Goal: Transaction & Acquisition: Subscribe to service/newsletter

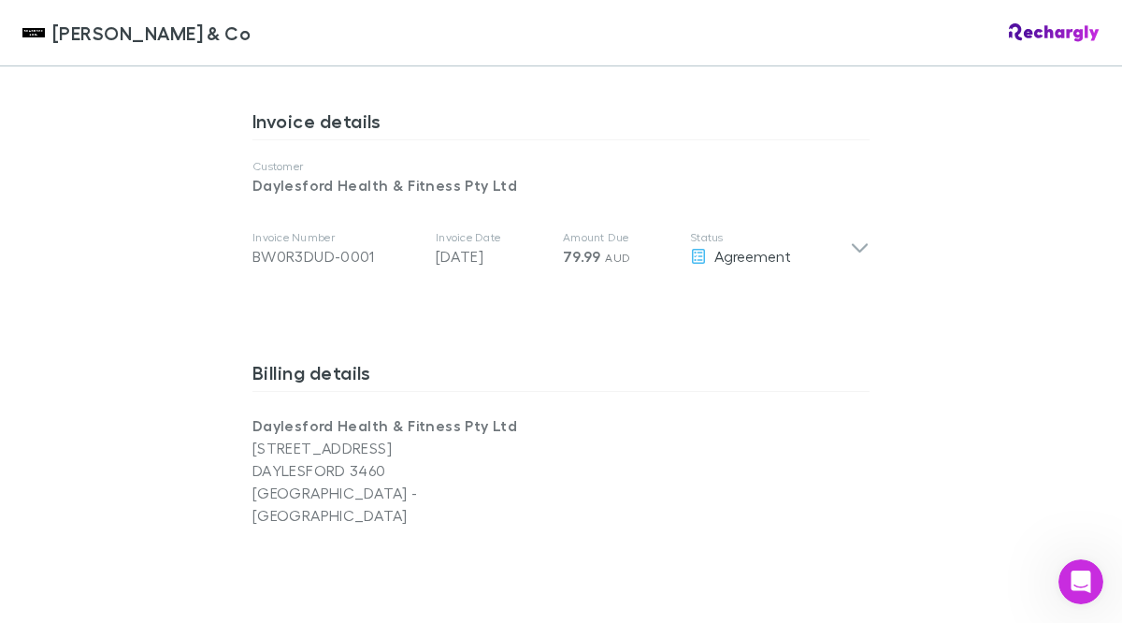
scroll to position [965, 0]
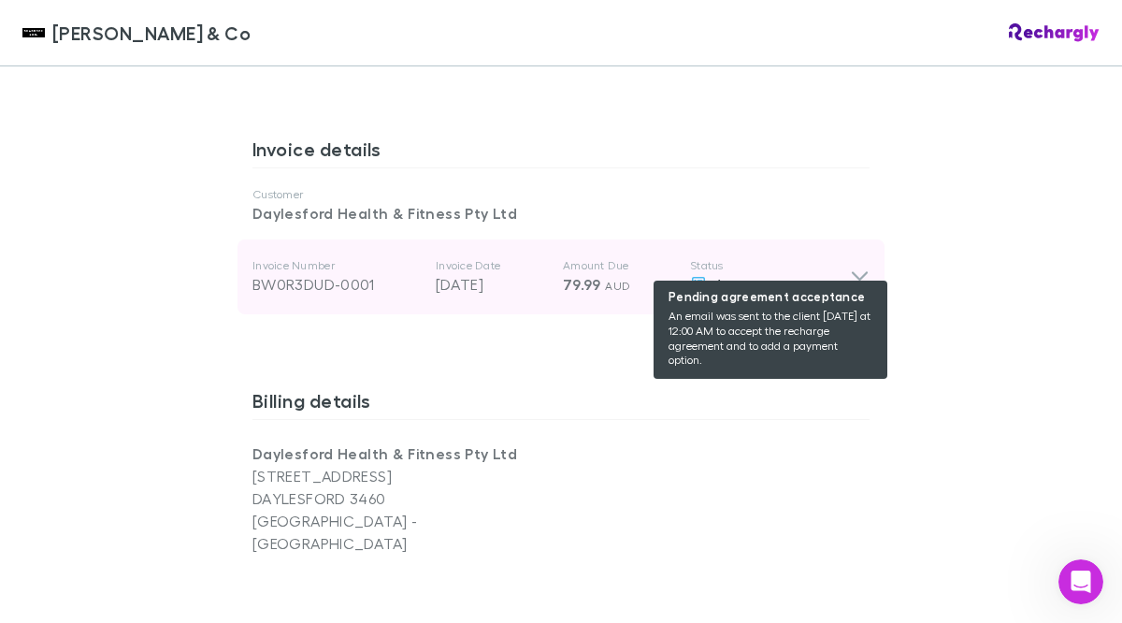
click at [760, 275] on span "Agreement" at bounding box center [753, 284] width 77 height 18
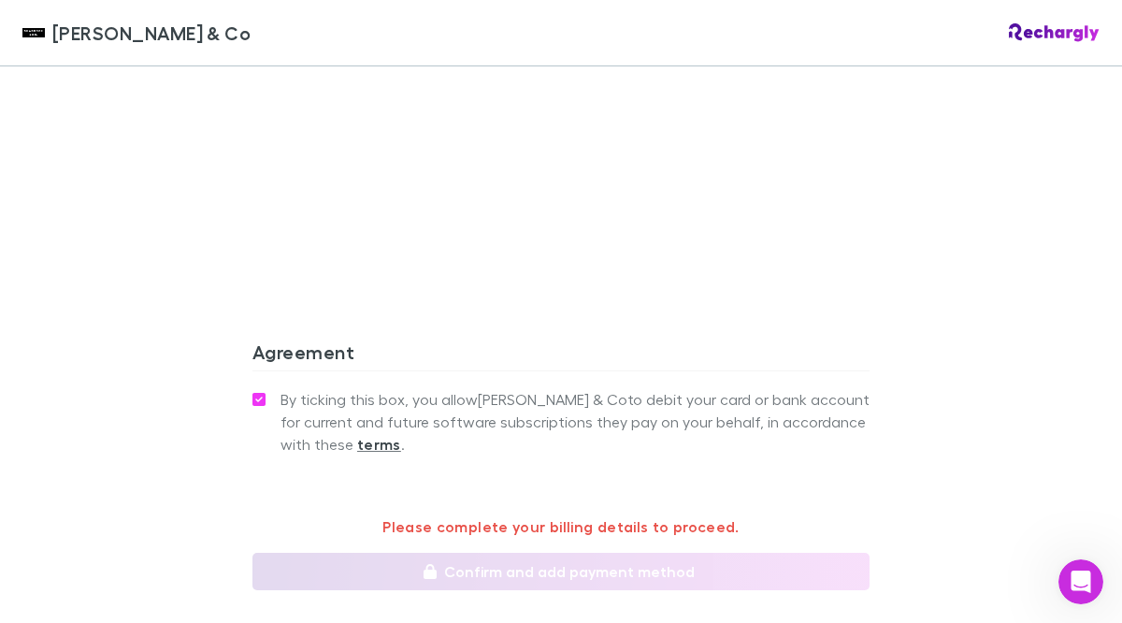
scroll to position [1839, 0]
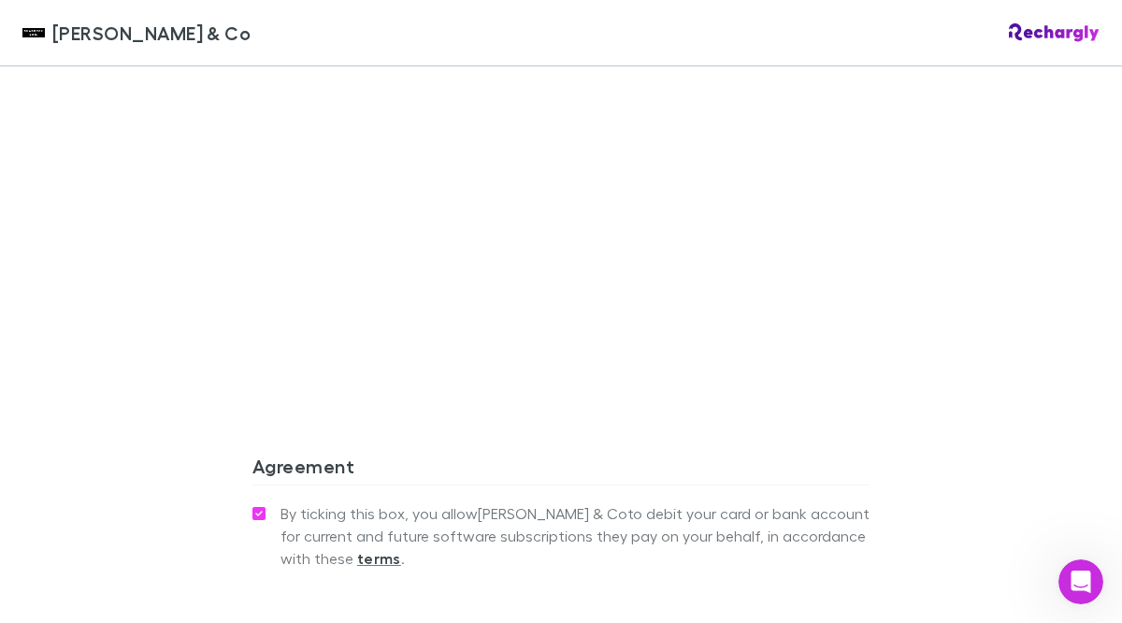
click at [564, 387] on div "Billing details Daylesford Health & Fitness Pty Ltd [STREET_ADDRESS]" at bounding box center [561, 93] width 617 height 694
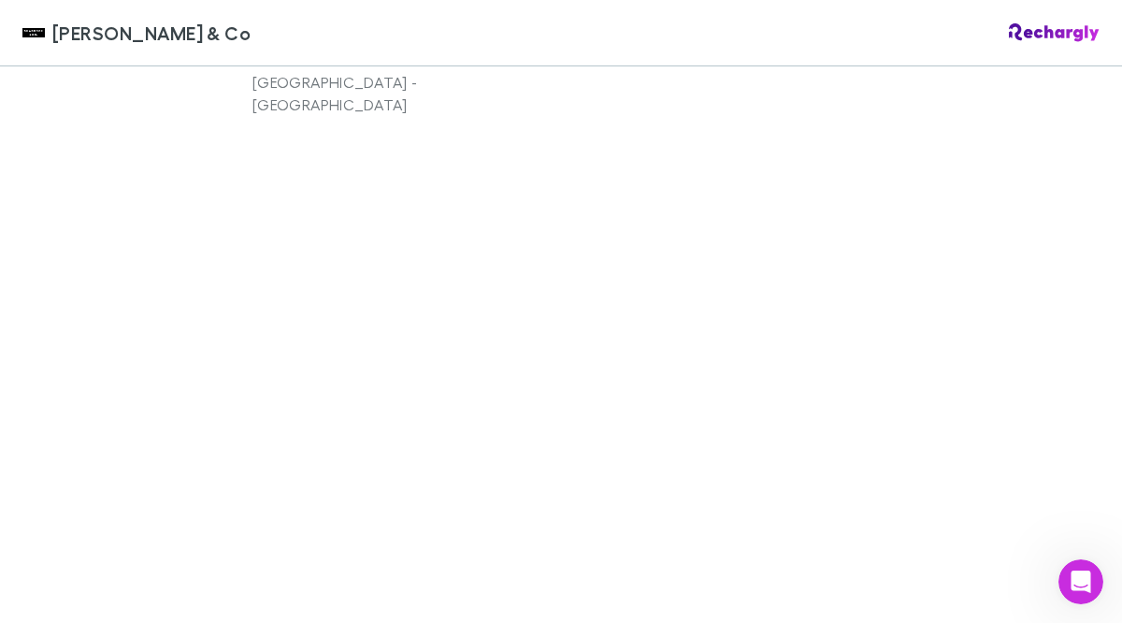
scroll to position [1651, 0]
click at [951, 420] on div "[PERSON_NAME] & Co [PERSON_NAME] & Co Software subscriptions agreement [PERSON_…" at bounding box center [561, 311] width 1122 height 623
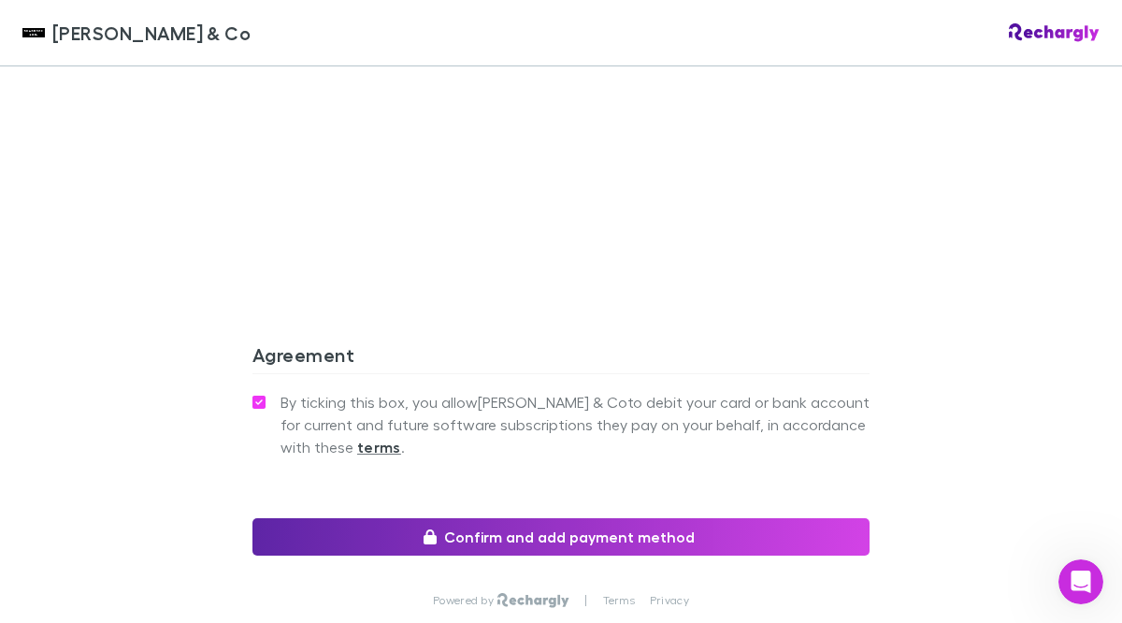
scroll to position [1954, 0]
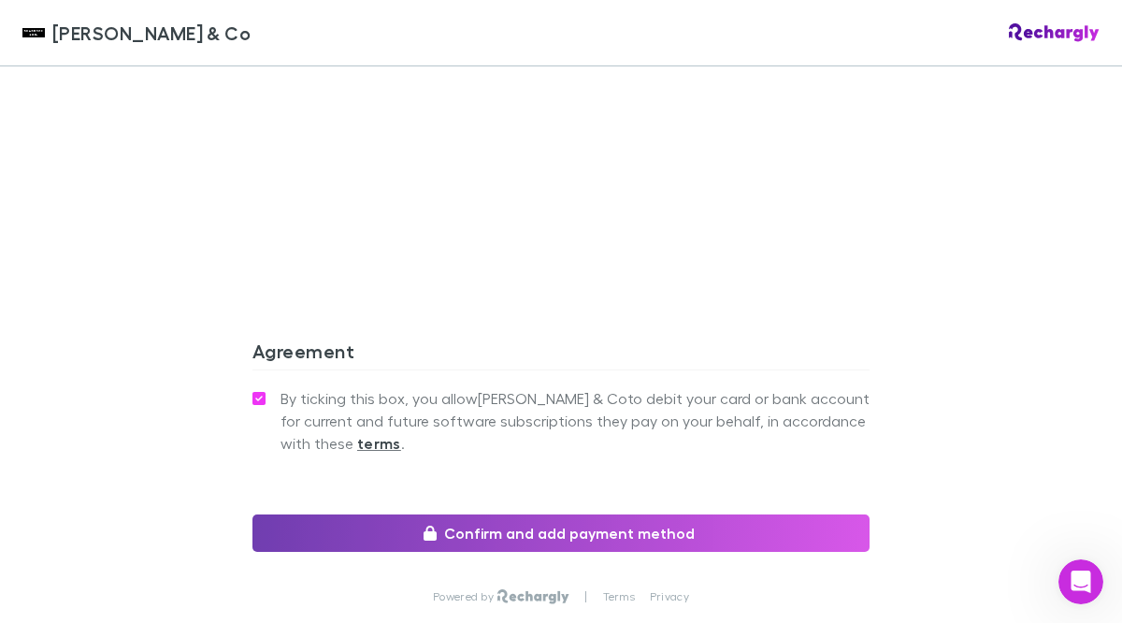
click at [614, 514] on button "Confirm and add payment method" at bounding box center [561, 532] width 617 height 37
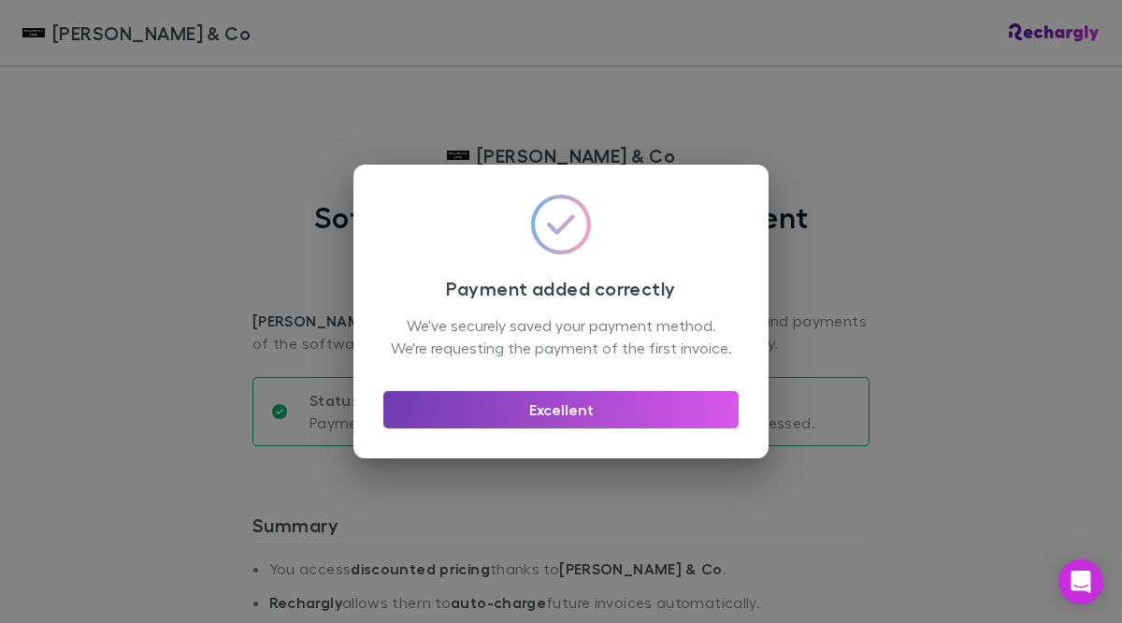
click at [587, 419] on button "Excellent" at bounding box center [561, 409] width 355 height 37
